Goal: Task Accomplishment & Management: Use online tool/utility

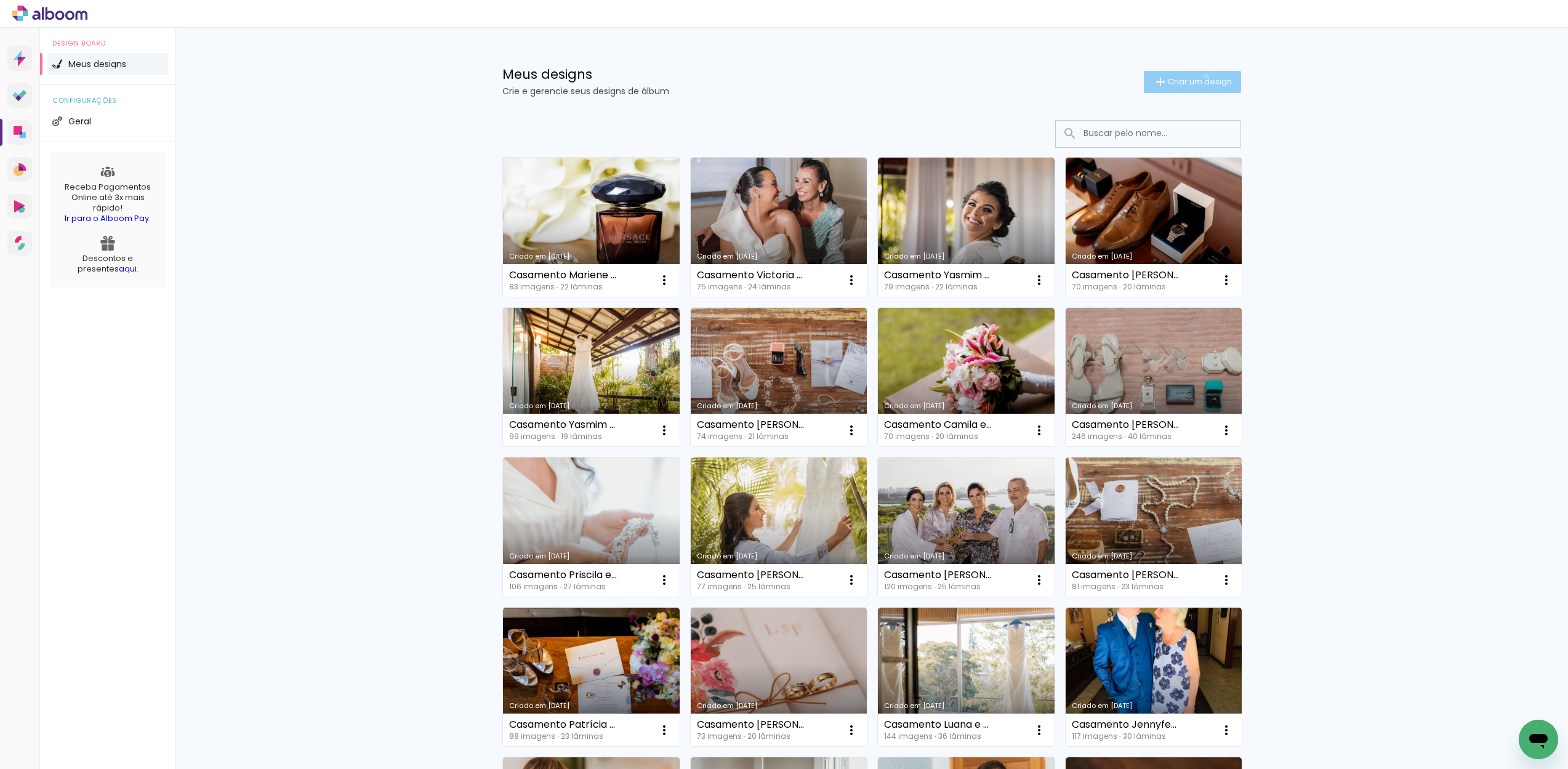
click at [1199, 77] on span "Criar um design" at bounding box center [1200, 82] width 64 height 8
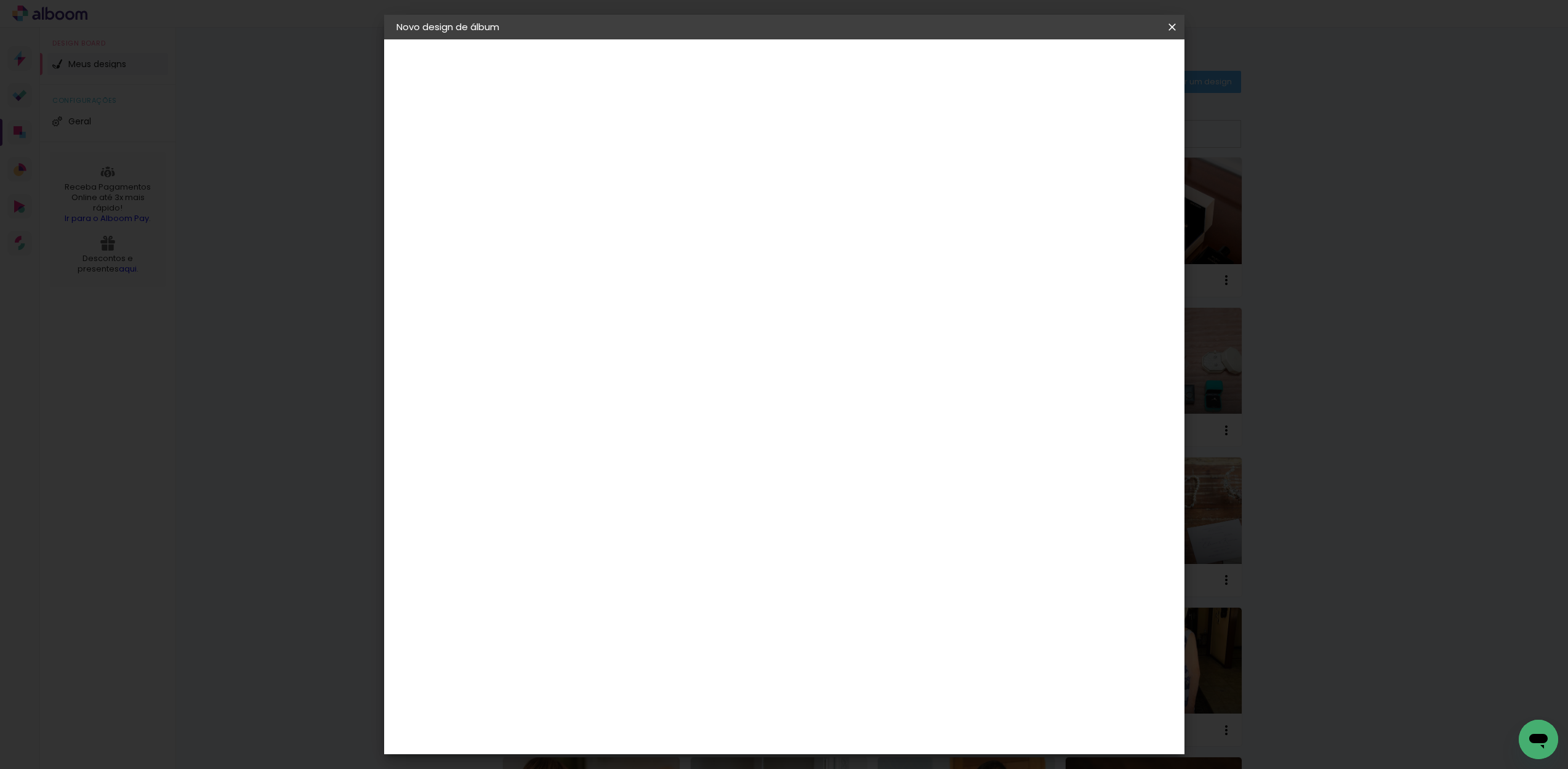
click at [598, 168] on input at bounding box center [598, 165] width 0 height 19
type input "Casamento [PERSON_NAME] e [PERSON_NAME]"
type paper-input "Casamento [PERSON_NAME] e [PERSON_NAME]"
click at [0, 0] on slot "Avançar" at bounding box center [0, 0] width 0 height 0
click at [687, 232] on input at bounding box center [628, 234] width 124 height 16
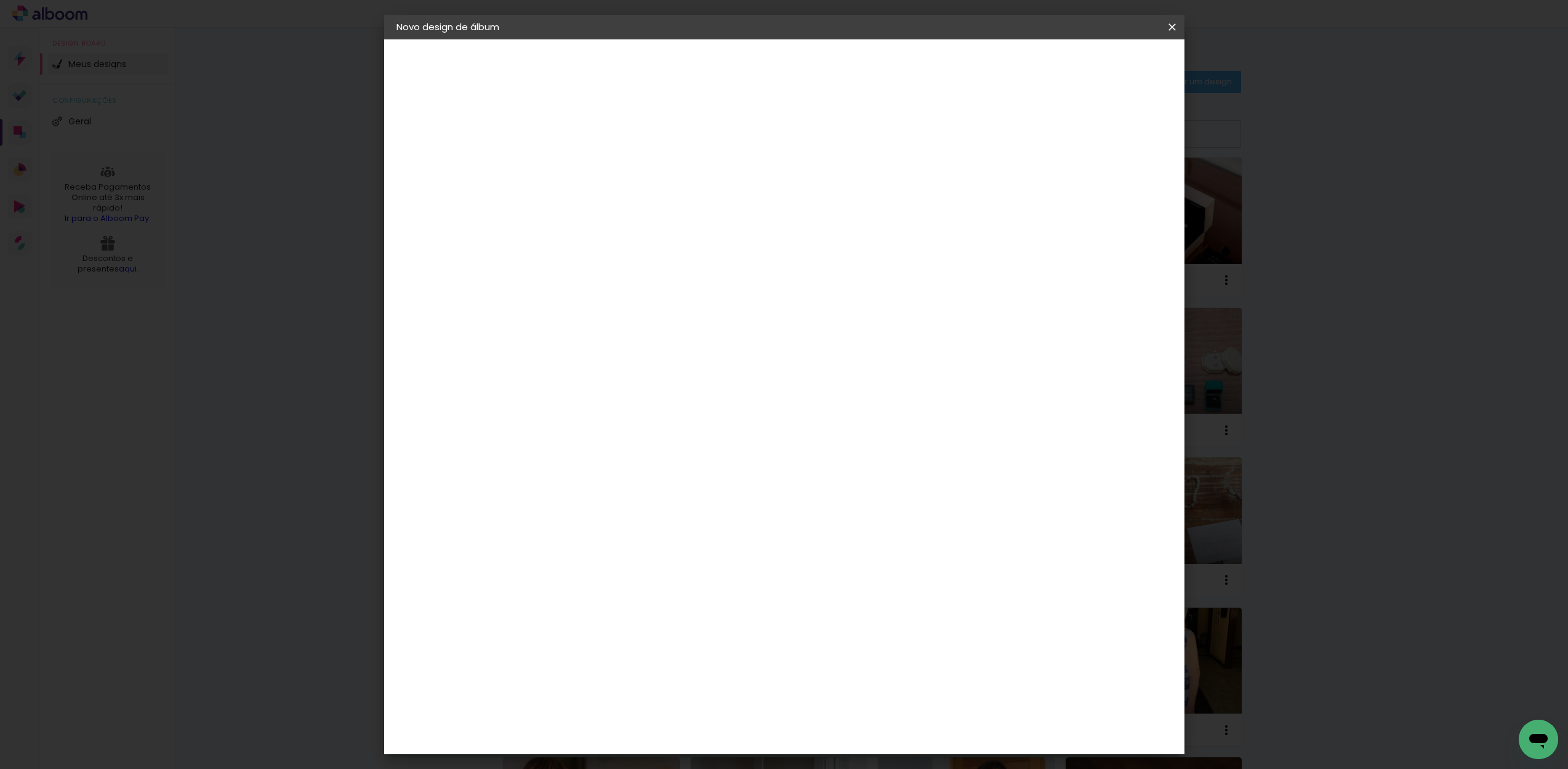
type input "dreamb"
type paper-input "dreamb"
click at [650, 279] on div "DreambooksPro" at bounding box center [628, 278] width 80 height 10
click at [800, 184] on paper-item "Tamanho Livre" at bounding box center [744, 187] width 110 height 27
click at [800, 187] on paper-item "Tamanho Livre" at bounding box center [744, 187] width 110 height 27
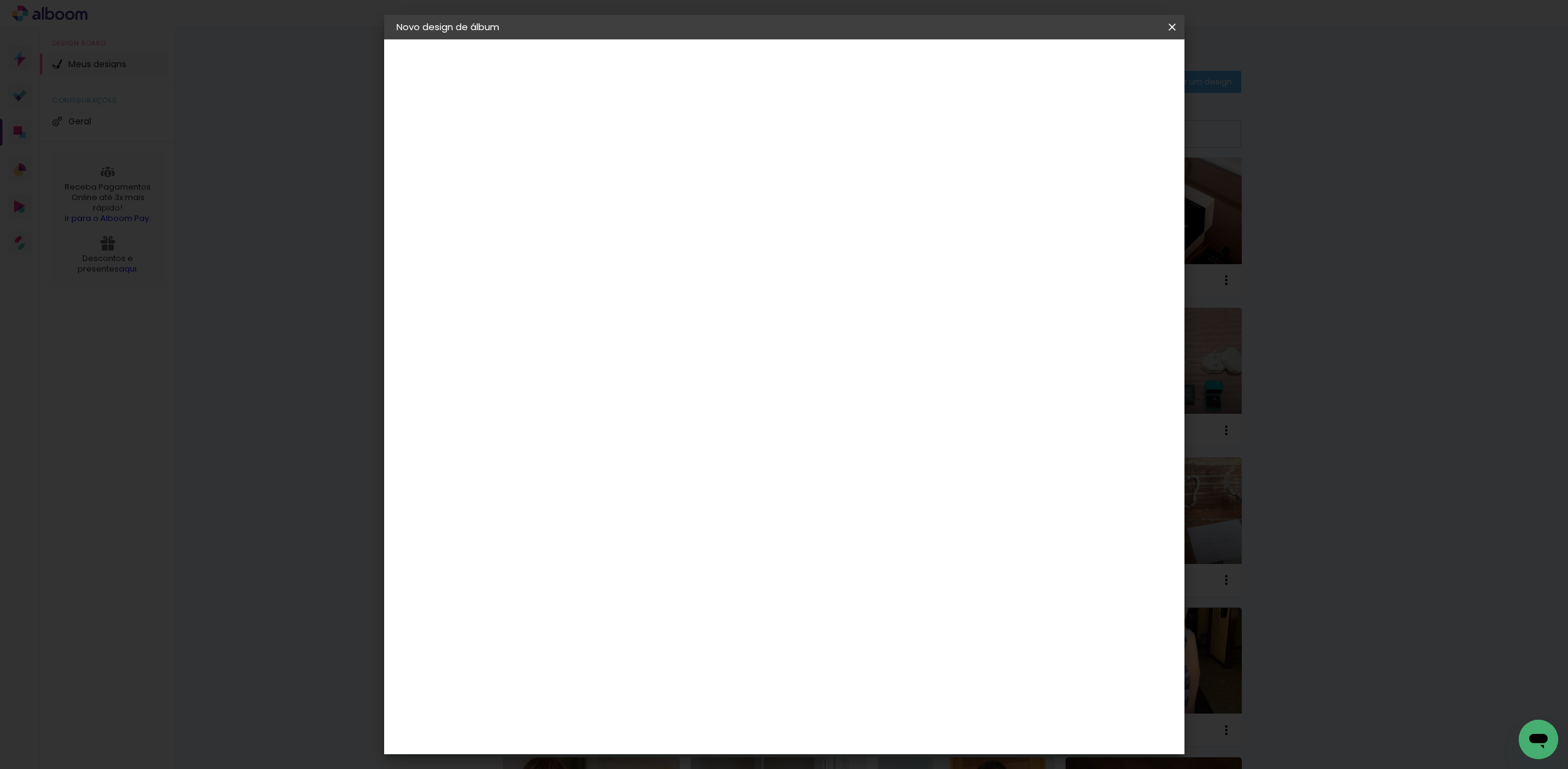
click at [800, 216] on div at bounding box center [744, 211] width 110 height 16
click at [676, 269] on paper-item "DreambooksPro" at bounding box center [619, 277] width 114 height 27
click at [0, 0] on slot "Avançar" at bounding box center [0, 0] width 0 height 0
click at [660, 207] on iron-icon at bounding box center [653, 214] width 15 height 15
click at [0, 0] on slot "Álbum" at bounding box center [0, 0] width 0 height 0
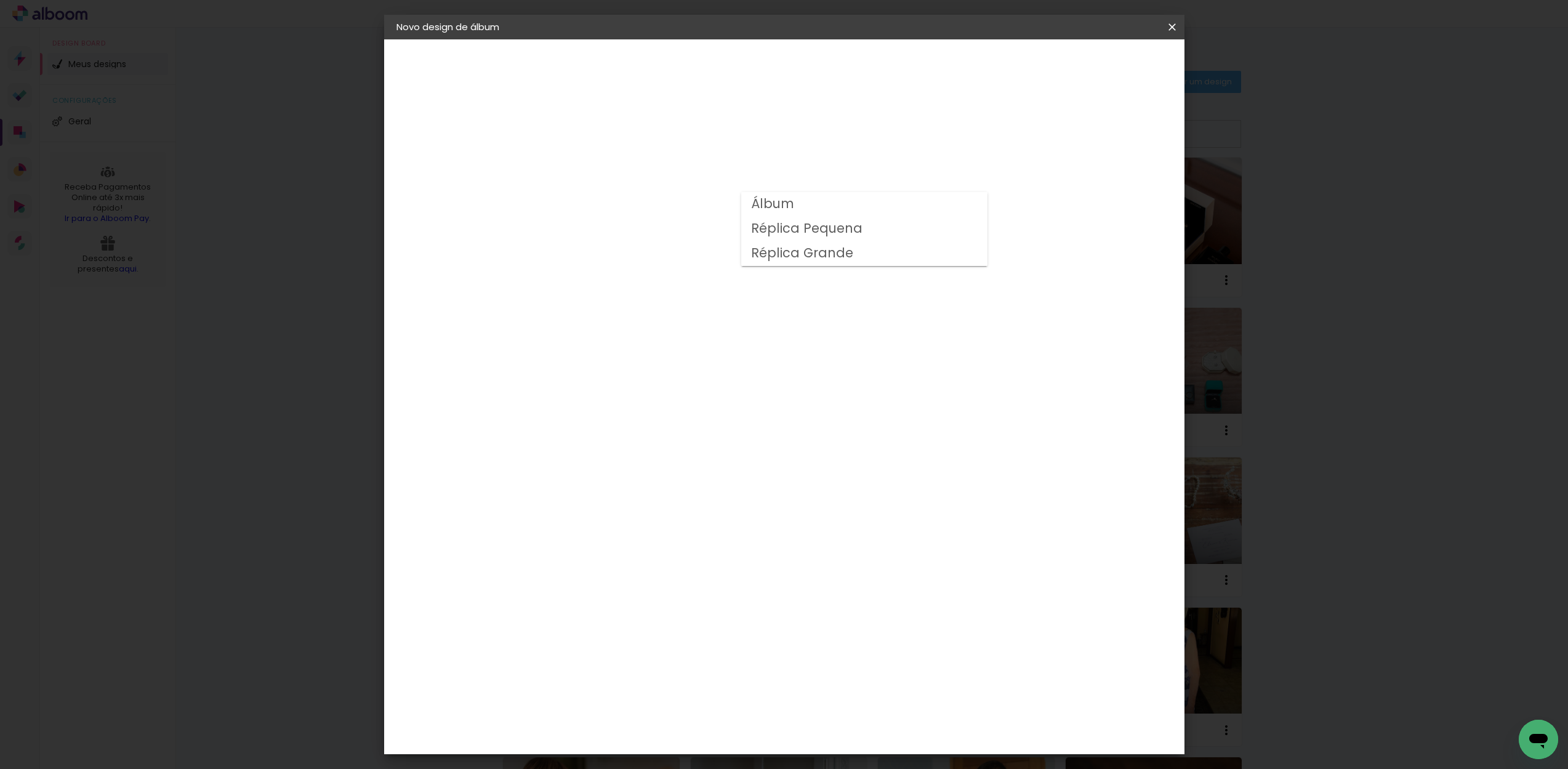
type input "Álbum"
click at [681, 584] on span "30 × 30" at bounding box center [652, 596] width 58 height 26
click at [0, 0] on slot "Avançar" at bounding box center [0, 0] width 0 height 0
type input "3"
type paper-input "3"
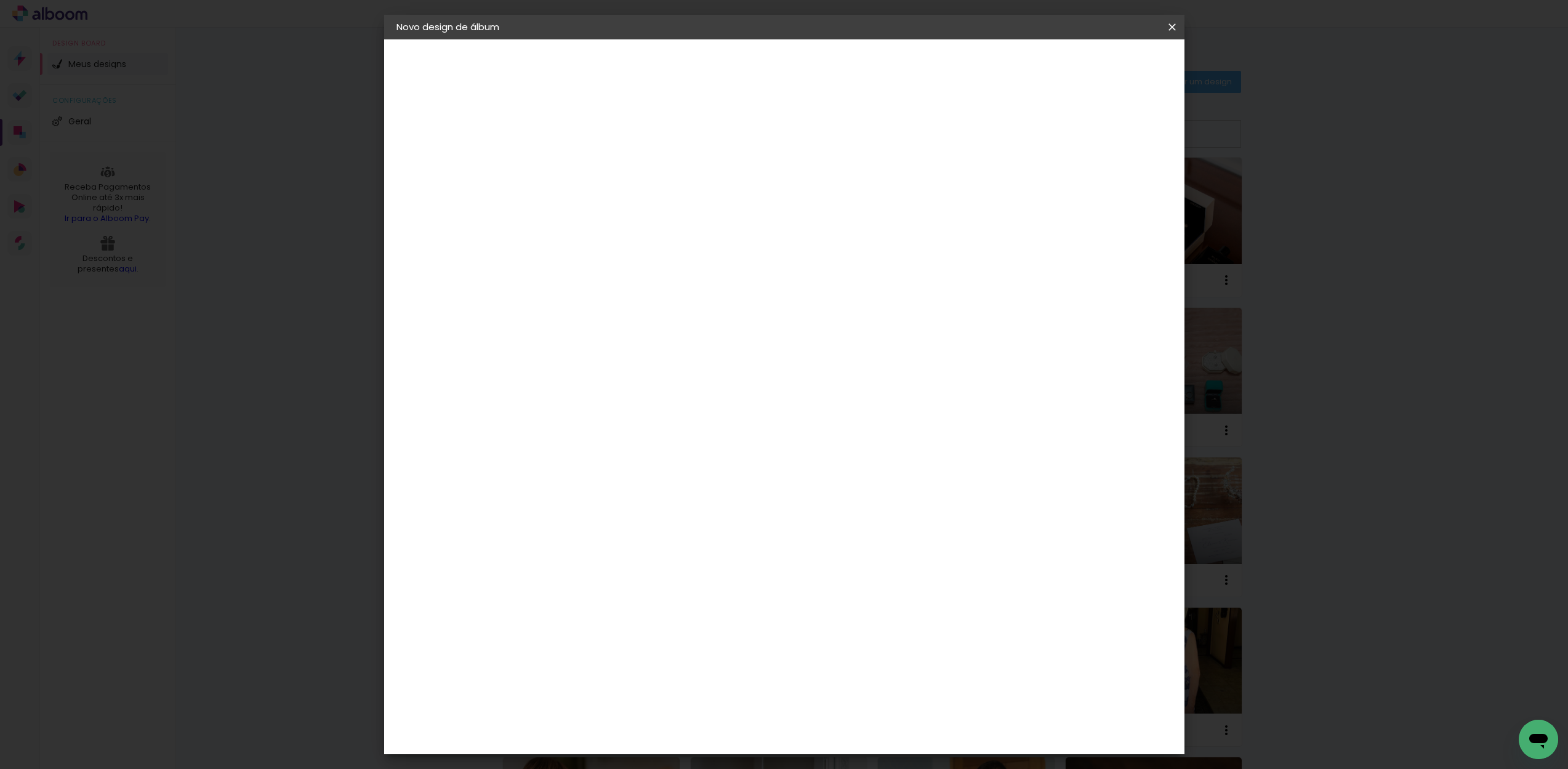
click at [605, 130] on input "3" at bounding box center [588, 133] width 43 height 16
type input "4"
type paper-input "4"
click at [605, 130] on input "4" at bounding box center [588, 133] width 43 height 16
click at [1025, 138] on div at bounding box center [1020, 133] width 11 height 11
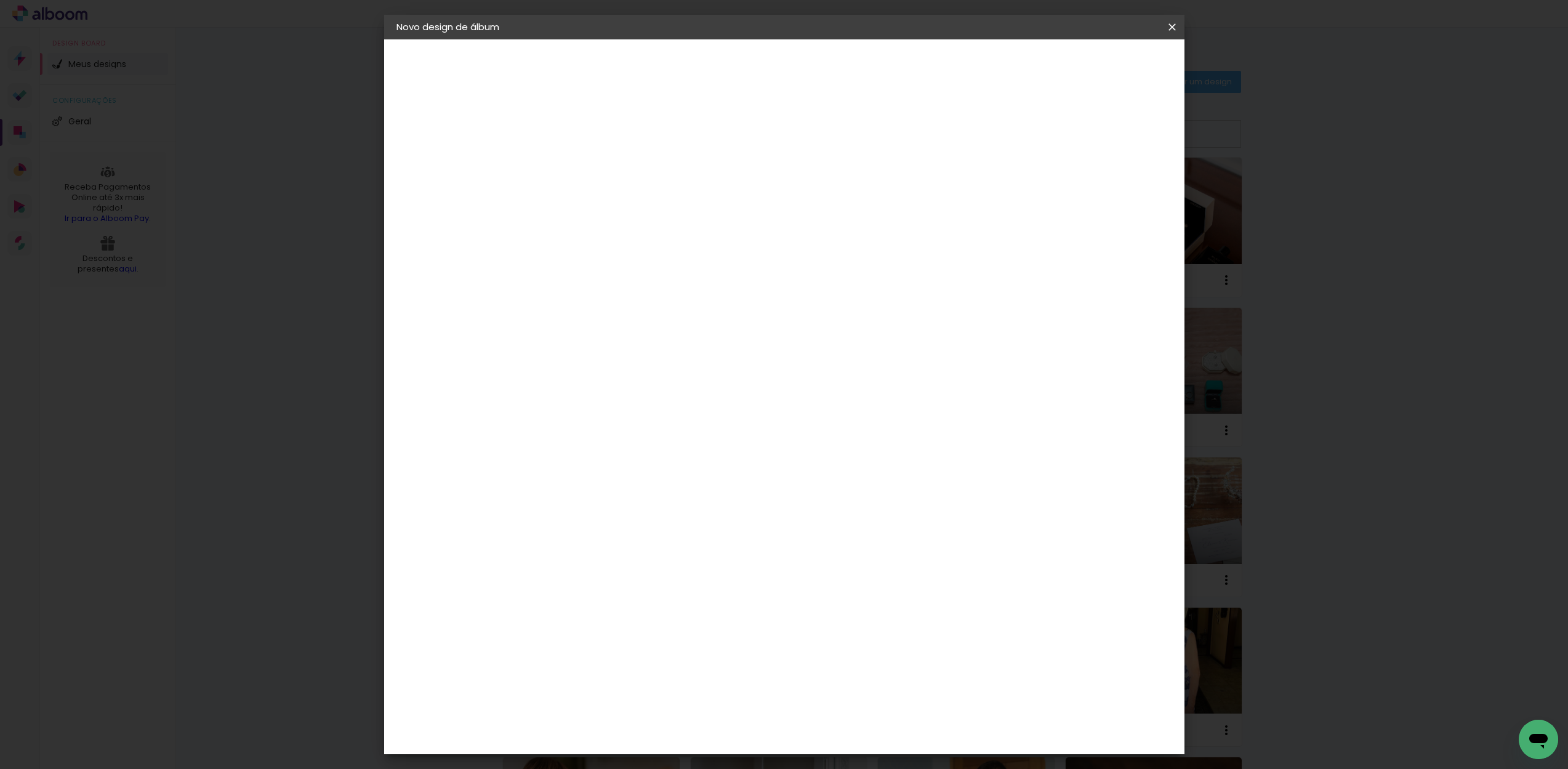
type paper-checkbox "on"
click at [1095, 63] on span "Iniciar design" at bounding box center [1067, 65] width 56 height 8
